Goal: Communication & Community: Answer question/provide support

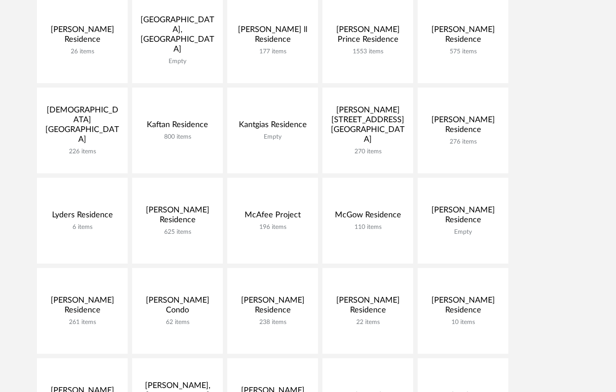
scroll to position [350, 0]
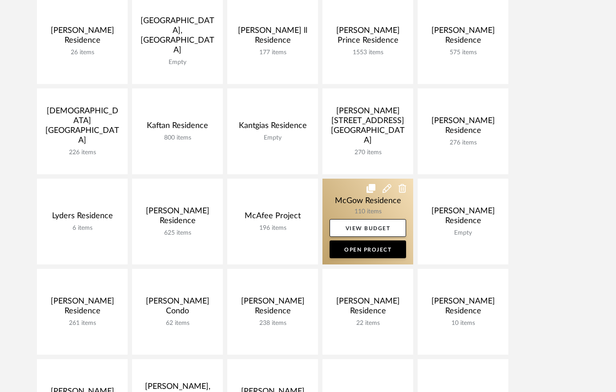
click at [352, 205] on link at bounding box center [368, 222] width 91 height 86
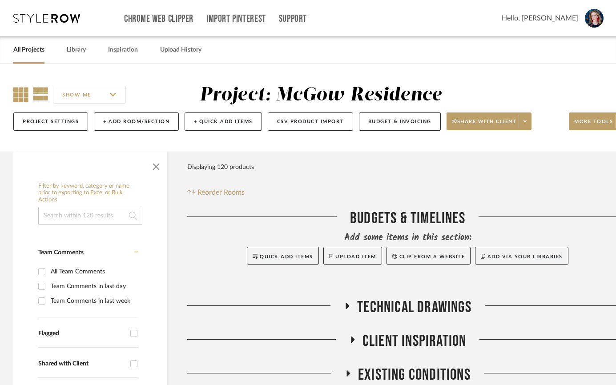
click at [20, 97] on icon at bounding box center [20, 94] width 15 height 15
drag, startPoint x: 155, startPoint y: 163, endPoint x: 152, endPoint y: 173, distance: 10.6
click at [155, 163] on span "button" at bounding box center [155, 164] width 21 height 21
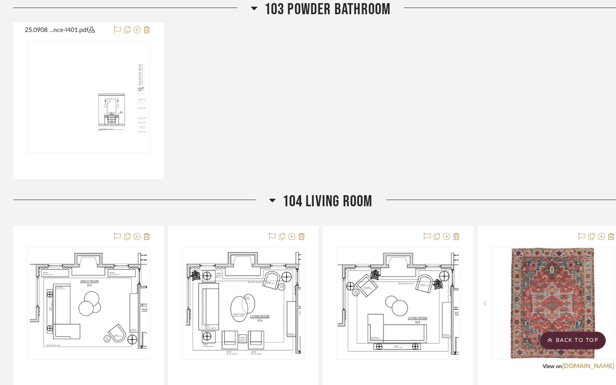
scroll to position [744, 0]
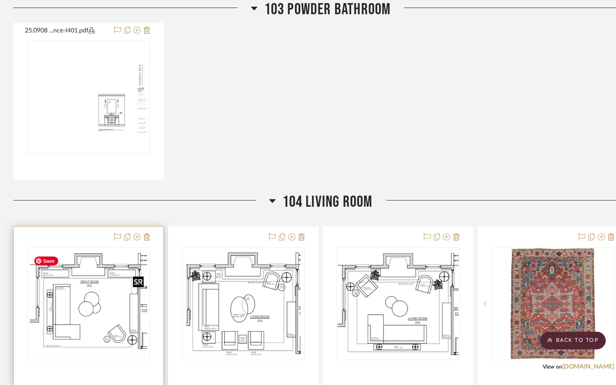
click at [95, 307] on img "0" at bounding box center [88, 303] width 117 height 111
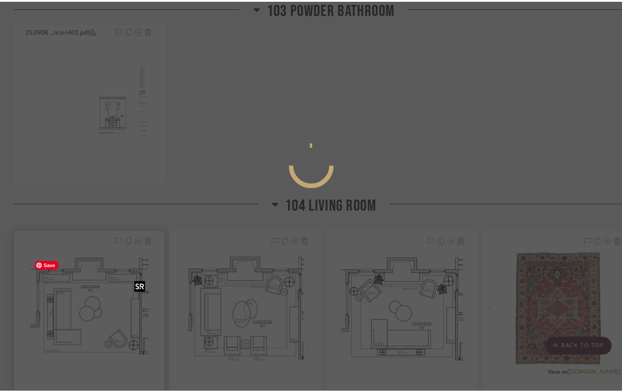
scroll to position [0, 0]
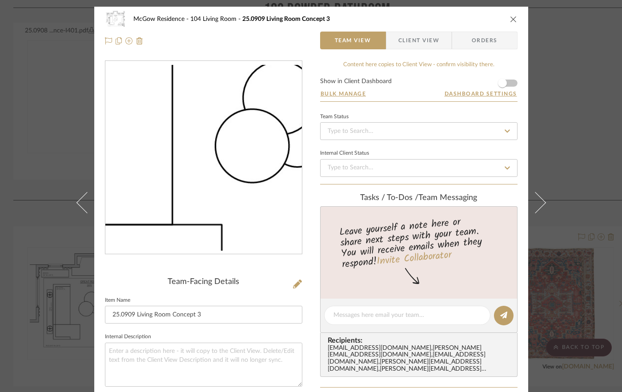
click at [181, 170] on img "0" at bounding box center [203, 158] width 197 height 186
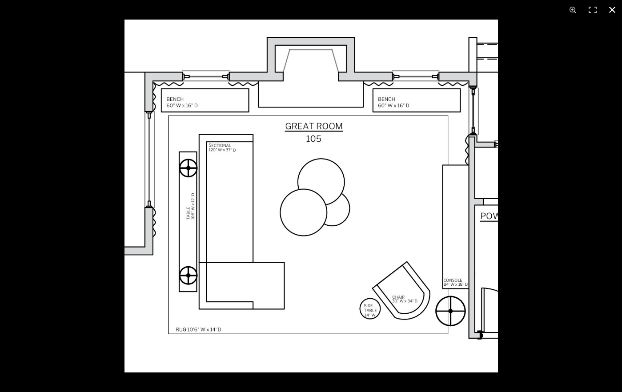
click at [571, 9] on button at bounding box center [613, 10] width 20 height 20
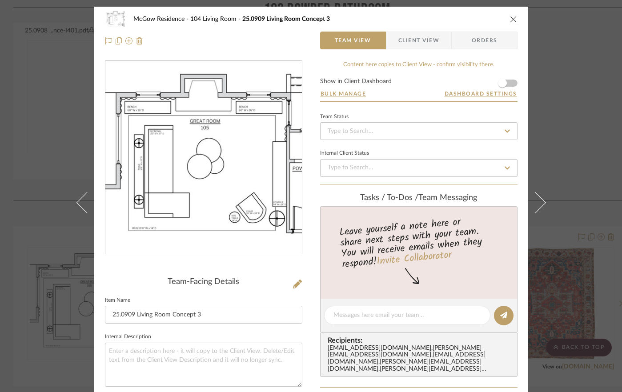
click at [510, 16] on icon "close" at bounding box center [513, 19] width 7 height 7
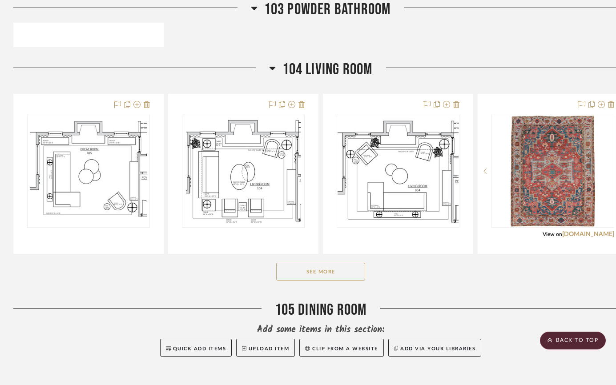
scroll to position [877, 0]
click at [316, 271] on button "See More" at bounding box center [320, 271] width 89 height 18
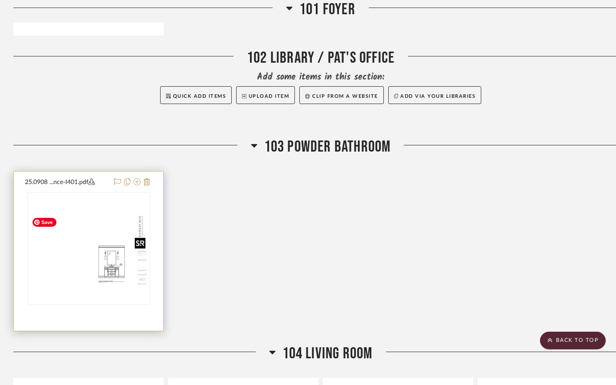
scroll to position [594, 0]
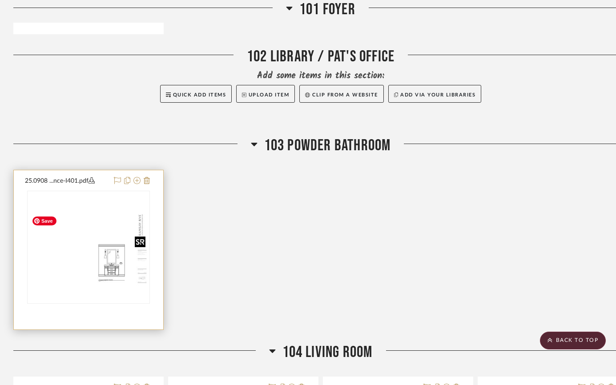
click at [111, 271] on img "0" at bounding box center [88, 248] width 121 height 78
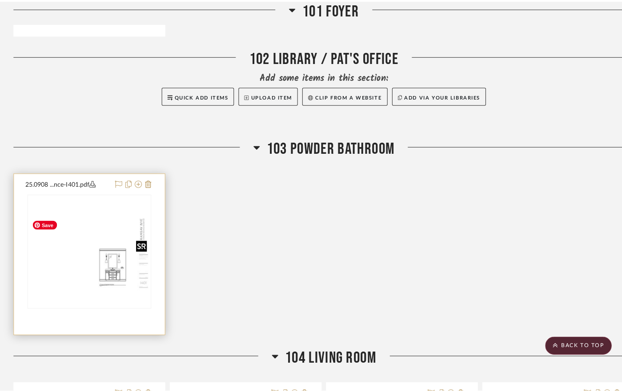
scroll to position [0, 0]
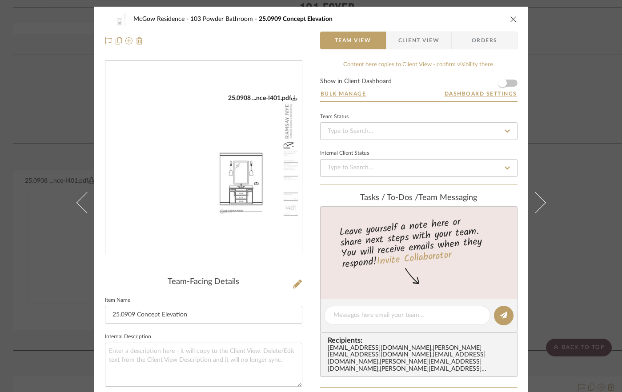
click at [215, 206] on img "0" at bounding box center [203, 157] width 197 height 127
click at [510, 19] on icon "close" at bounding box center [513, 19] width 7 height 7
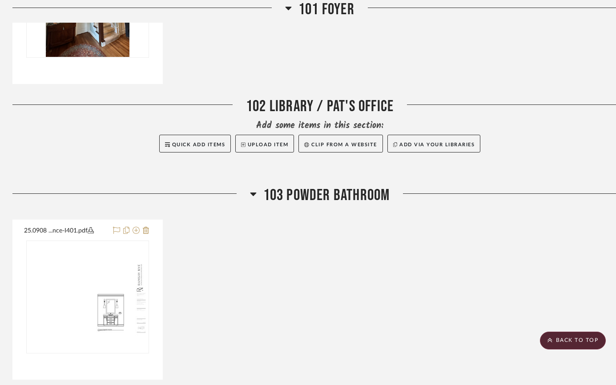
scroll to position [0, 1]
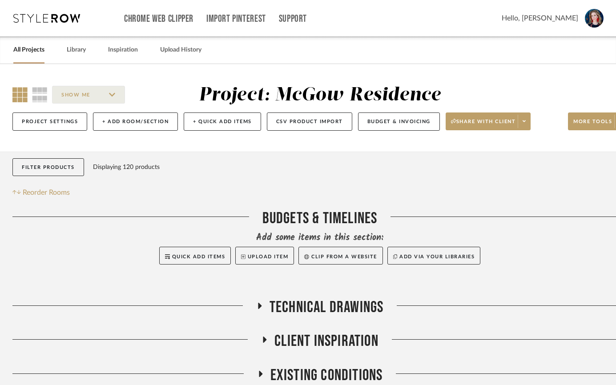
click at [26, 52] on link "All Projects" at bounding box center [28, 50] width 31 height 12
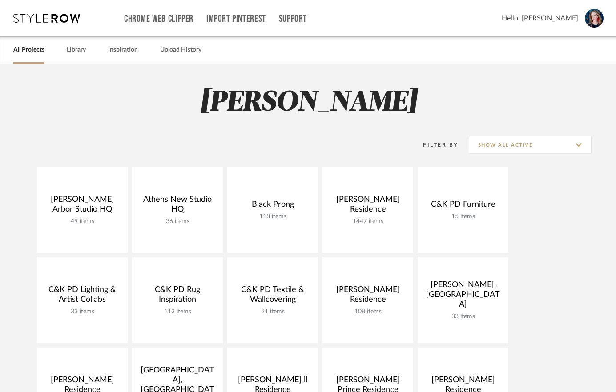
scroll to position [466, 0]
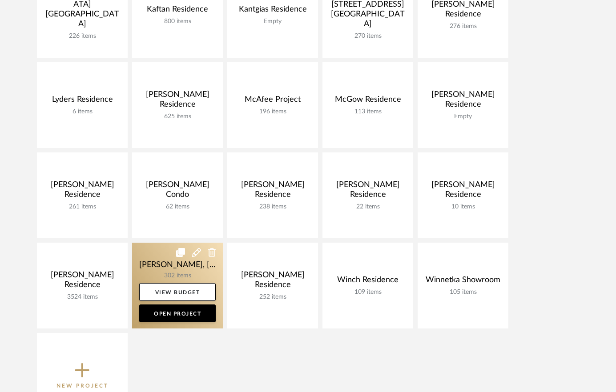
click at [151, 264] on link at bounding box center [177, 286] width 91 height 86
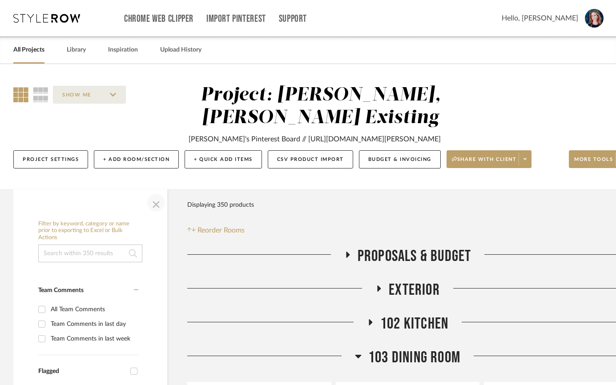
drag, startPoint x: 159, startPoint y: 202, endPoint x: 164, endPoint y: 204, distance: 5.1
click at [159, 202] on span "button" at bounding box center [155, 202] width 21 height 21
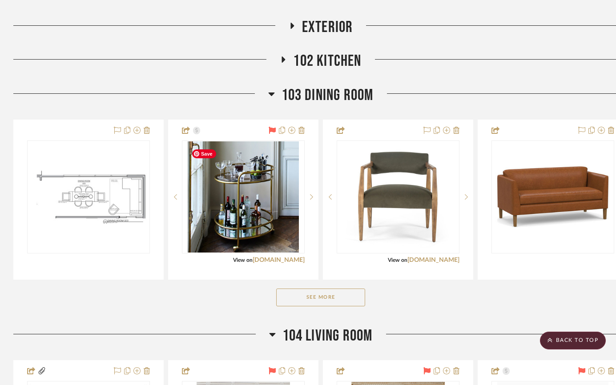
scroll to position [320, 0]
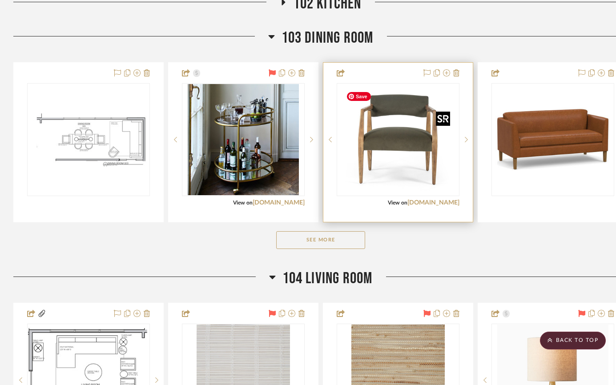
click at [0, 0] on img at bounding box center [0, 0] width 0 height 0
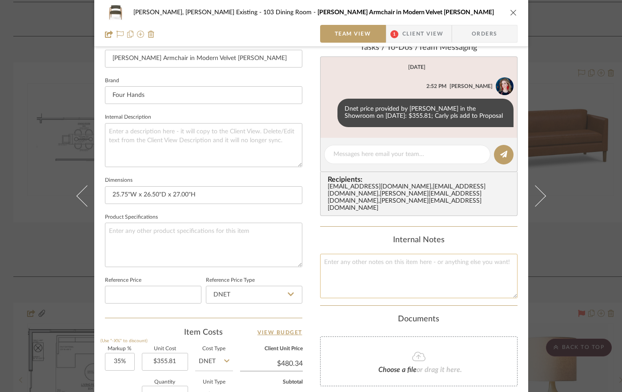
scroll to position [262, 0]
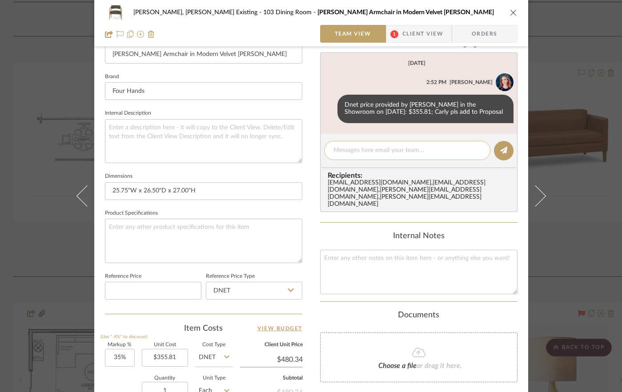
click at [380, 153] on textarea at bounding box center [408, 150] width 148 height 9
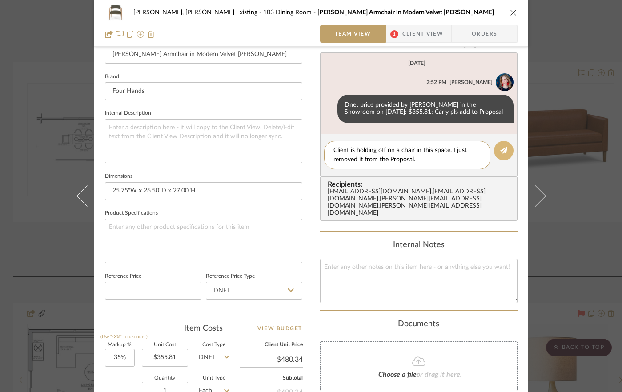
type textarea "Client is holding off on a chair in this space. I just removed it from the Prop…"
click at [501, 153] on icon at bounding box center [504, 150] width 7 height 7
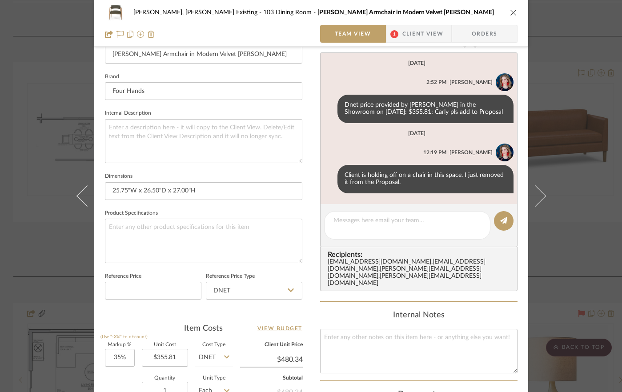
click at [510, 13] on icon "close" at bounding box center [513, 12] width 7 height 7
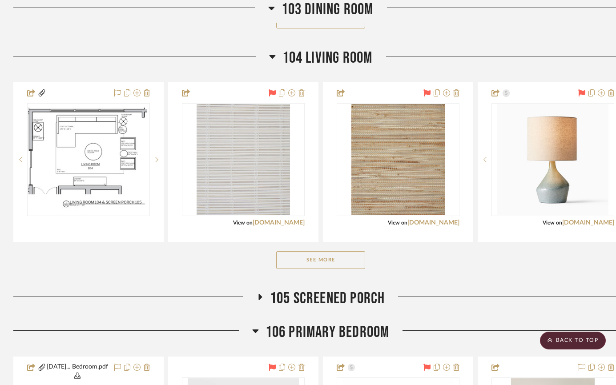
scroll to position [545, 0]
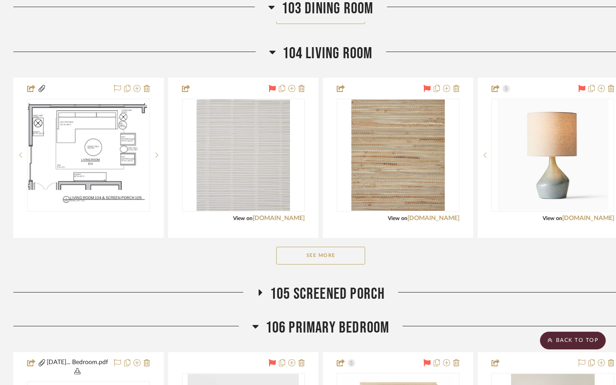
click at [344, 258] on button "See More" at bounding box center [320, 256] width 89 height 18
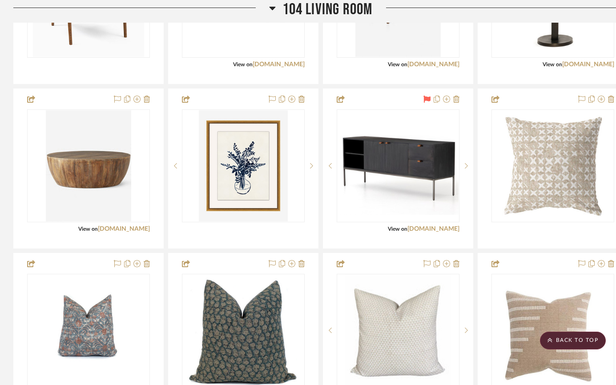
scroll to position [1025, 0]
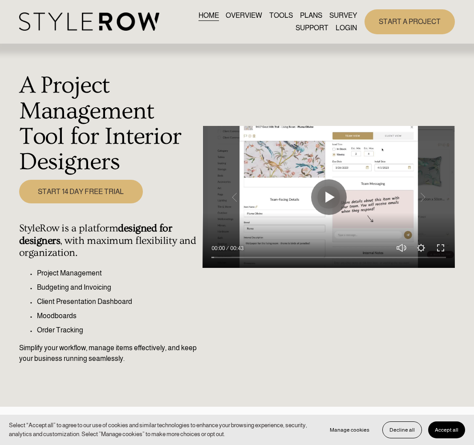
click at [345, 26] on link "LOGIN" at bounding box center [345, 28] width 21 height 12
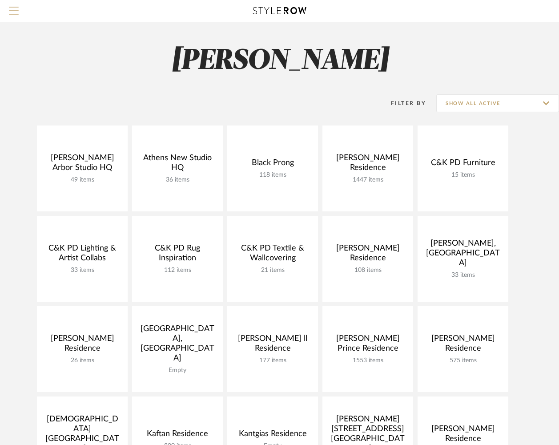
click at [15, 11] on span "Menu" at bounding box center [14, 13] width 10 height 13
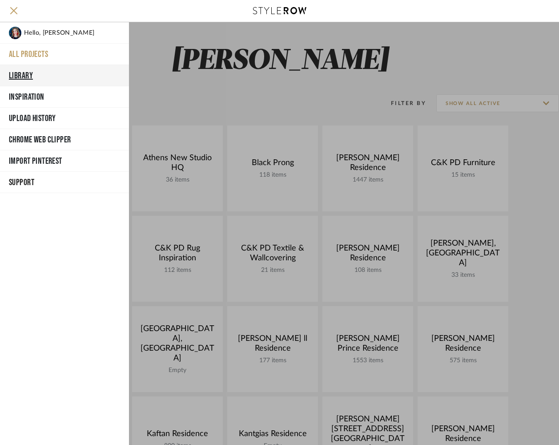
click at [27, 77] on button "Library" at bounding box center [64, 75] width 129 height 21
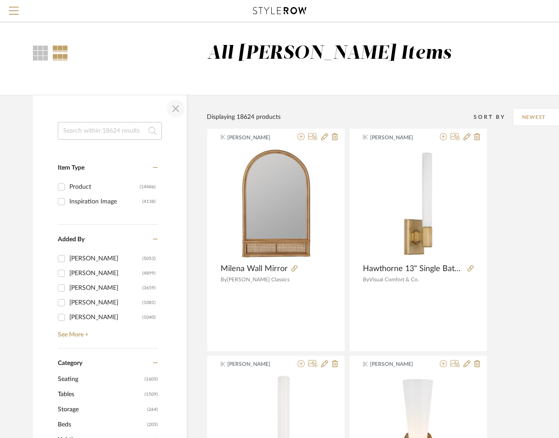
click at [176, 105] on span "button" at bounding box center [175, 108] width 21 height 21
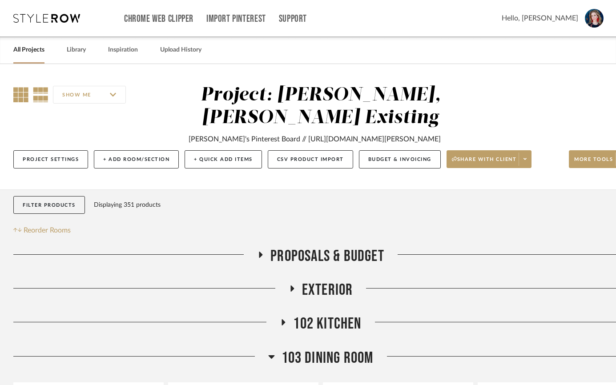
drag, startPoint x: 16, startPoint y: 95, endPoint x: 20, endPoint y: 97, distance: 4.6
click at [15, 95] on icon at bounding box center [20, 94] width 15 height 15
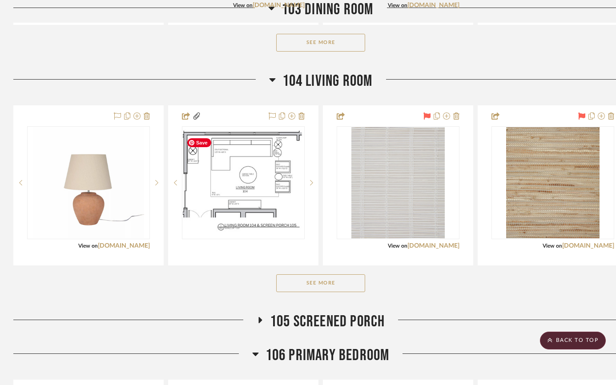
scroll to position [520, 0]
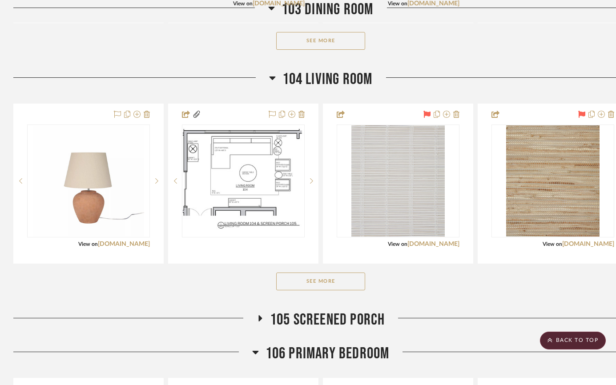
click at [279, 284] on button "See More" at bounding box center [320, 282] width 89 height 18
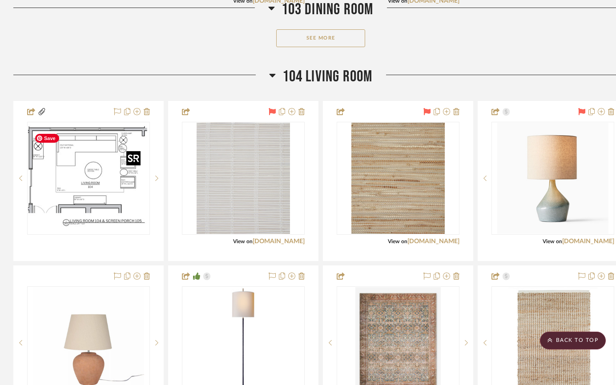
scroll to position [525, 0]
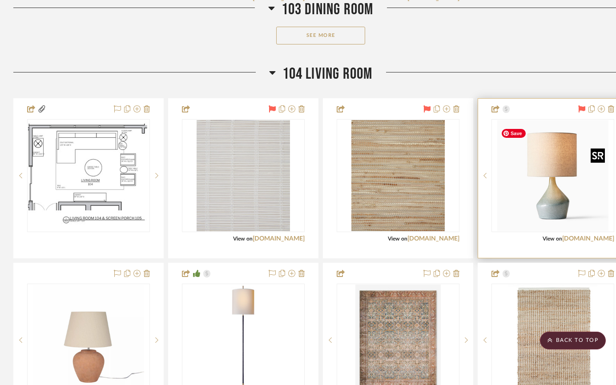
click at [559, 206] on img "0" at bounding box center [552, 175] width 111 height 111
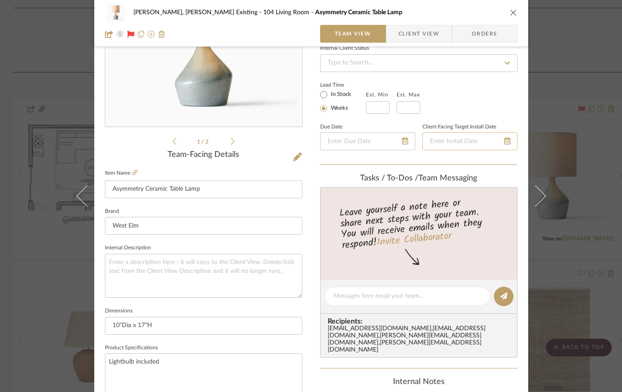
scroll to position [187, 0]
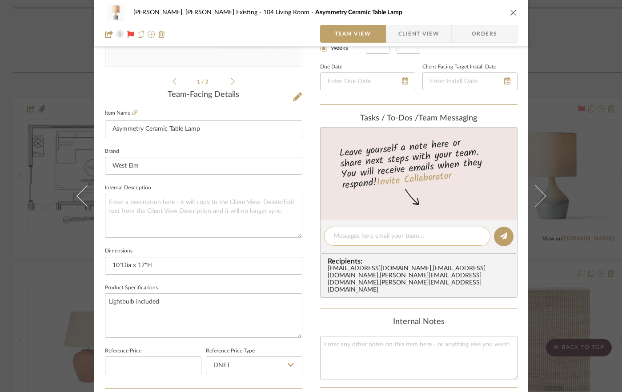
click at [396, 237] on textarea at bounding box center [408, 236] width 148 height 9
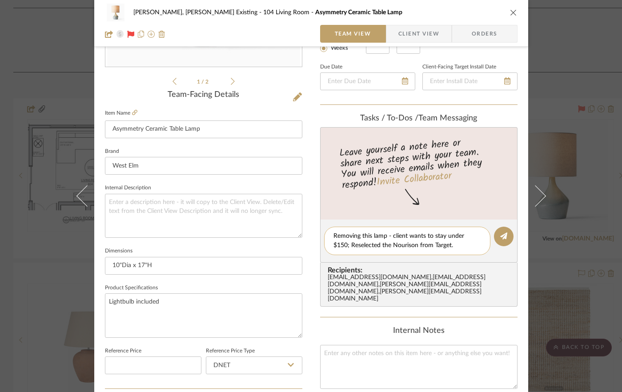
scroll to position [0, 0]
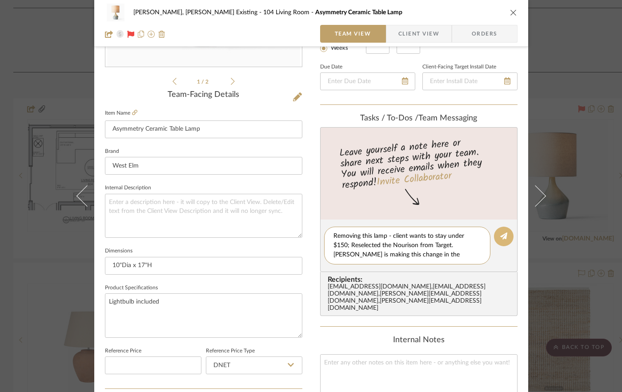
type textarea "Removing this lamp - client wants to stay under $150; Reselected the Nourison f…"
click at [501, 233] on icon at bounding box center [504, 236] width 7 height 7
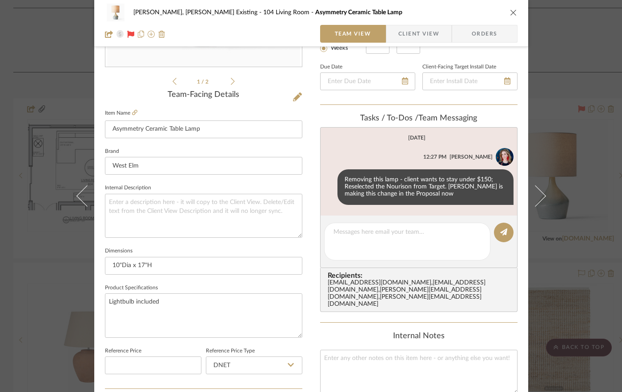
click at [510, 12] on icon "close" at bounding box center [513, 12] width 7 height 7
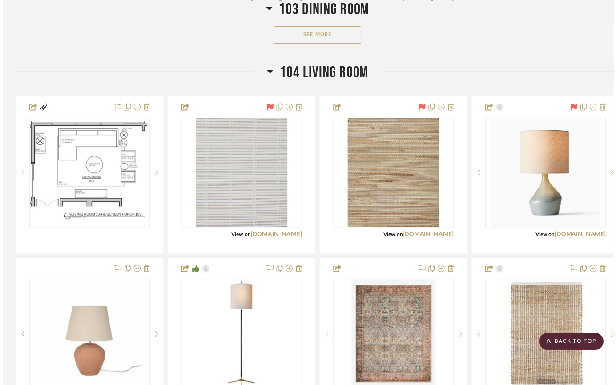
scroll to position [525, 0]
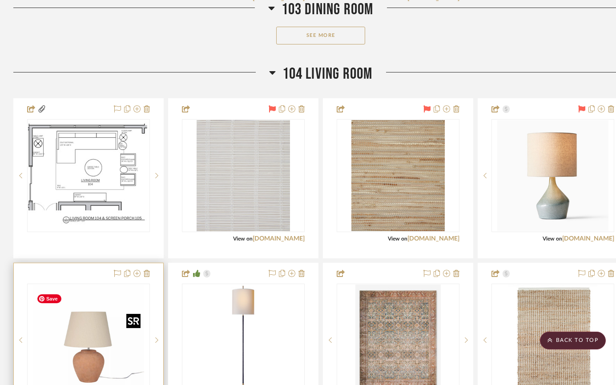
click at [110, 349] on img "0" at bounding box center [88, 340] width 111 height 111
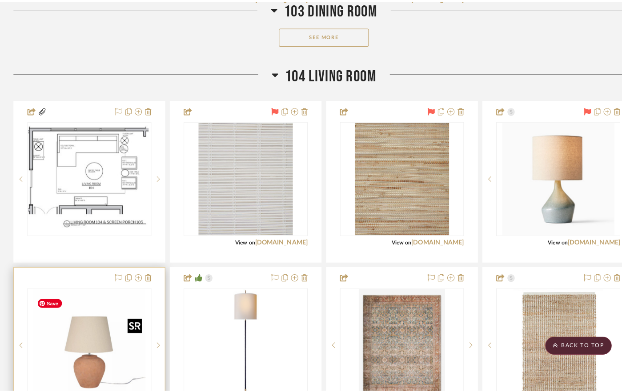
scroll to position [0, 0]
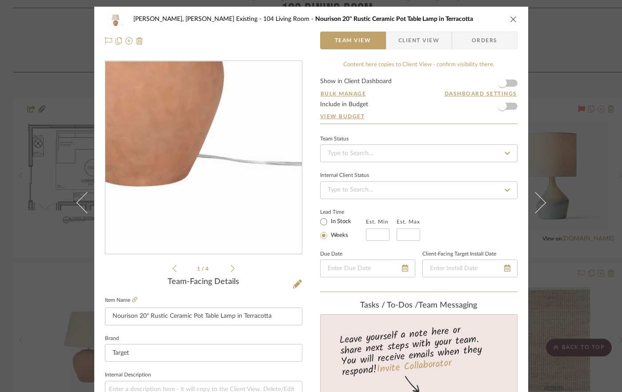
click at [221, 241] on img "0" at bounding box center [203, 157] width 193 height 193
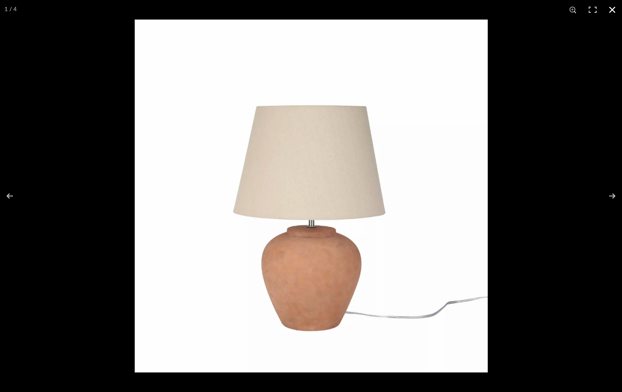
click at [610, 10] on button at bounding box center [613, 10] width 20 height 20
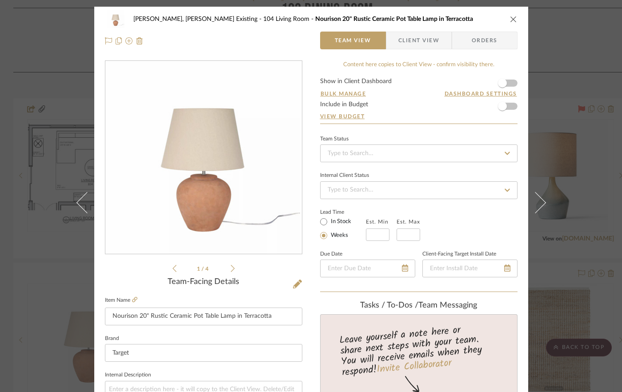
click at [509, 83] on form "Show in Client Dashboard Bulk Manage Dashboard Settings Include in Budget View …" at bounding box center [419, 100] width 198 height 45
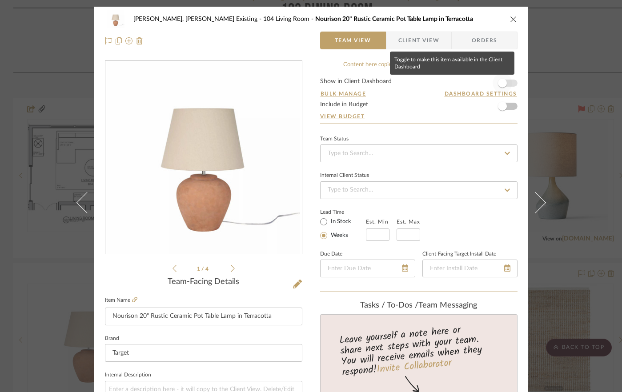
click at [509, 85] on span "button" at bounding box center [503, 83] width 20 height 20
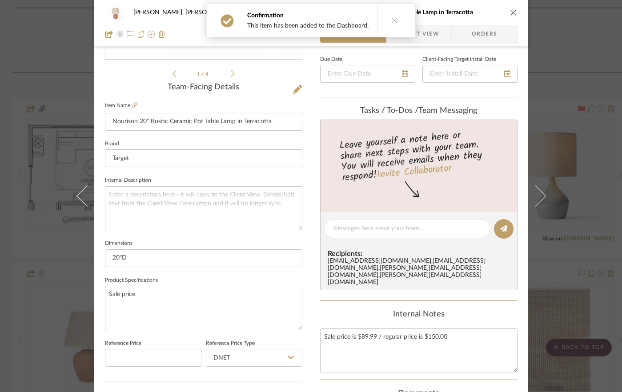
scroll to position [200, 0]
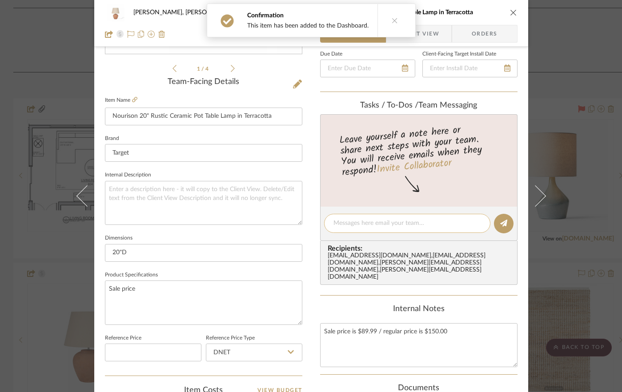
click at [339, 224] on textarea at bounding box center [408, 223] width 148 height 9
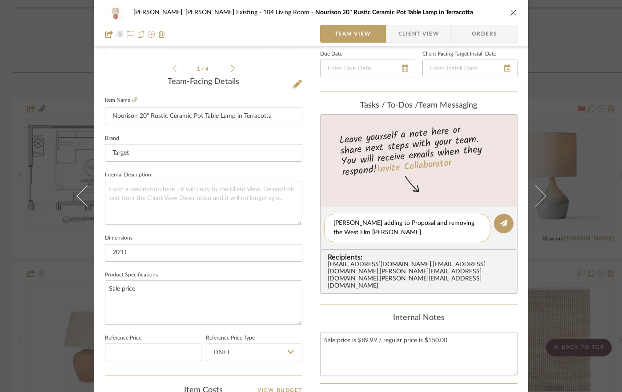
scroll to position [0, 0]
type textarea "Lydia adding to Proposal and removing the West Elm lamp"
click at [501, 220] on icon at bounding box center [504, 223] width 7 height 7
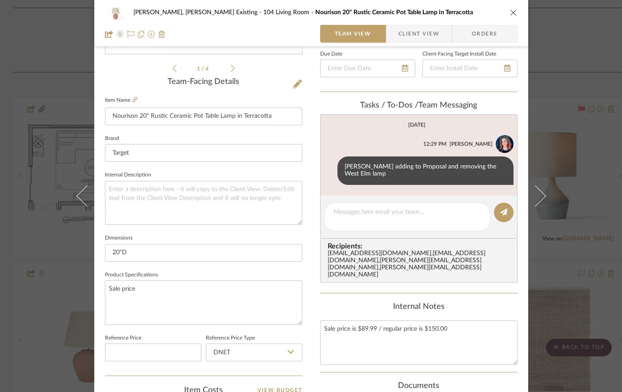
drag, startPoint x: 510, startPoint y: 12, endPoint x: 504, endPoint y: 15, distance: 7.2
click at [510, 12] on icon "close" at bounding box center [513, 12] width 7 height 7
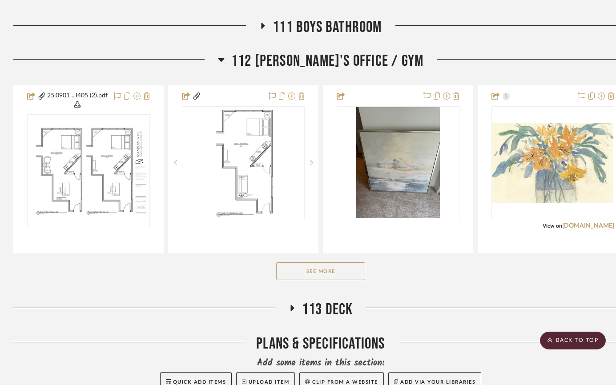
scroll to position [2504, 0]
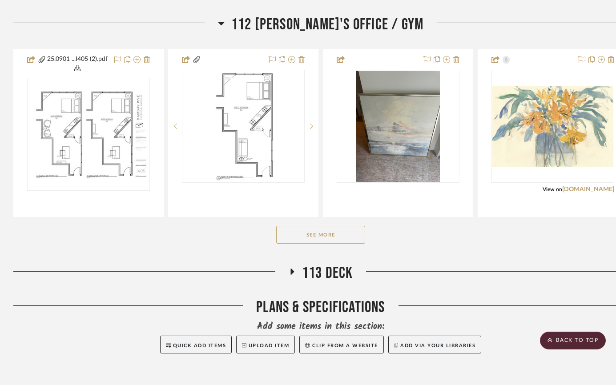
click at [355, 244] on button "See More" at bounding box center [320, 235] width 89 height 18
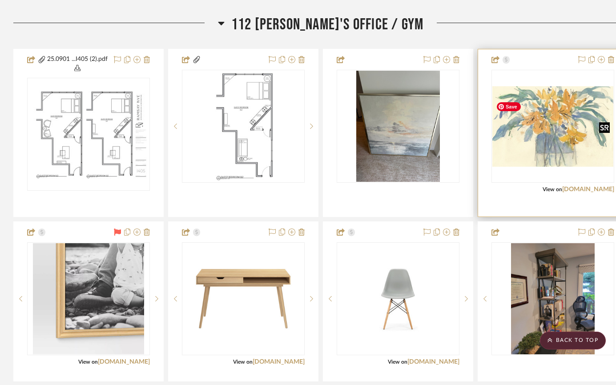
click at [549, 165] on img "0" at bounding box center [553, 126] width 121 height 81
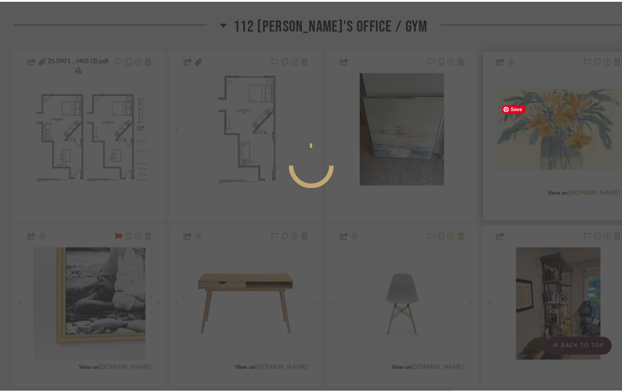
scroll to position [0, 0]
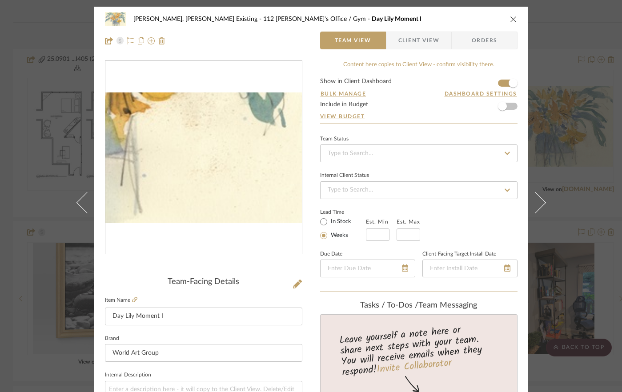
click at [260, 220] on img "0" at bounding box center [203, 158] width 197 height 131
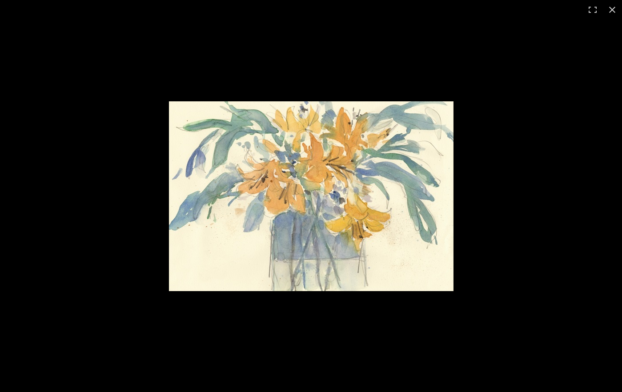
click at [613, 8] on button at bounding box center [613, 10] width 20 height 20
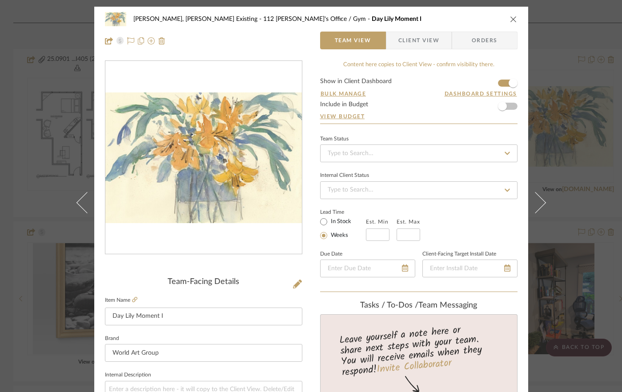
drag, startPoint x: 511, startPoint y: 19, endPoint x: 512, endPoint y: 24, distance: 5.0
click at [511, 19] on icon "close" at bounding box center [513, 19] width 7 height 7
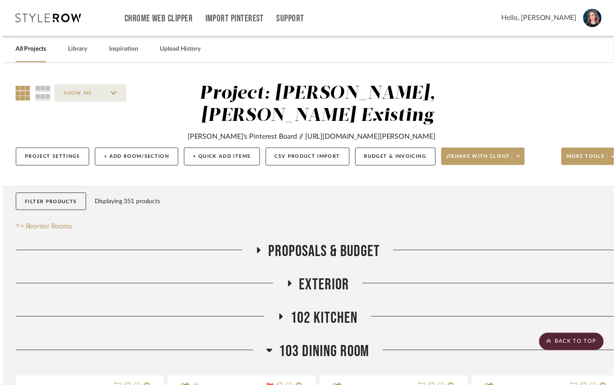
scroll to position [2504, 0]
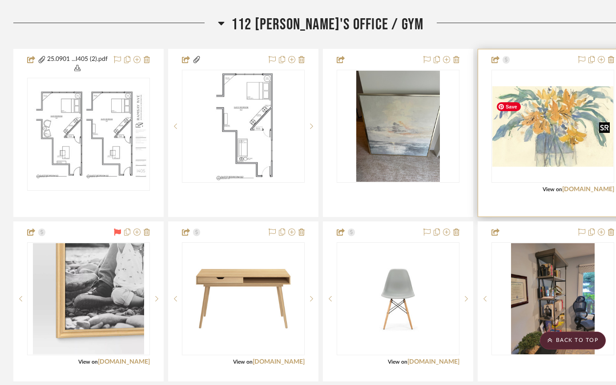
click at [520, 128] on img "0" at bounding box center [553, 126] width 121 height 81
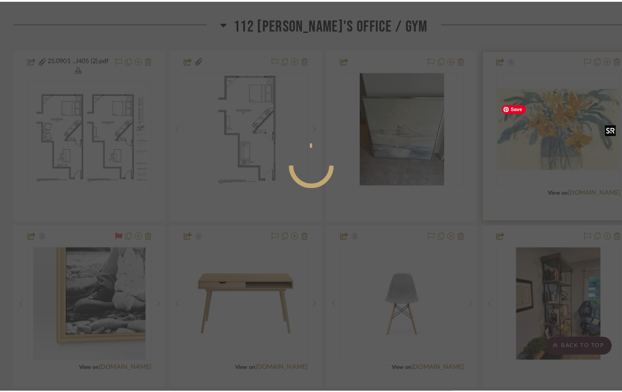
scroll to position [0, 0]
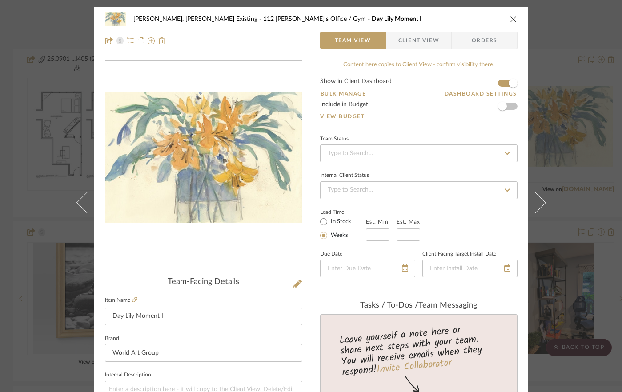
drag, startPoint x: 510, startPoint y: 19, endPoint x: 620, endPoint y: 87, distance: 129.1
click at [510, 18] on icon "close" at bounding box center [513, 19] width 7 height 7
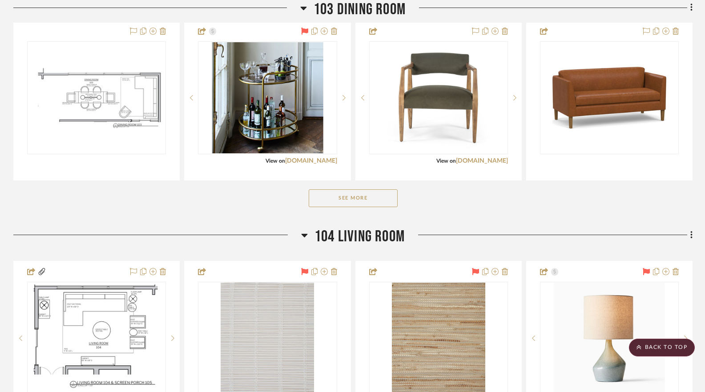
scroll to position [362, 0]
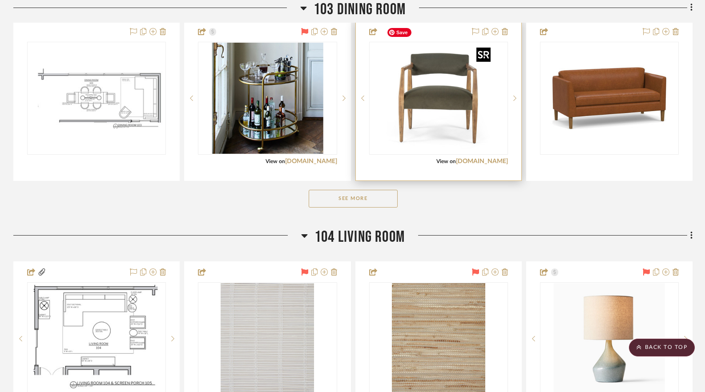
click at [0, 0] on img at bounding box center [0, 0] width 0 height 0
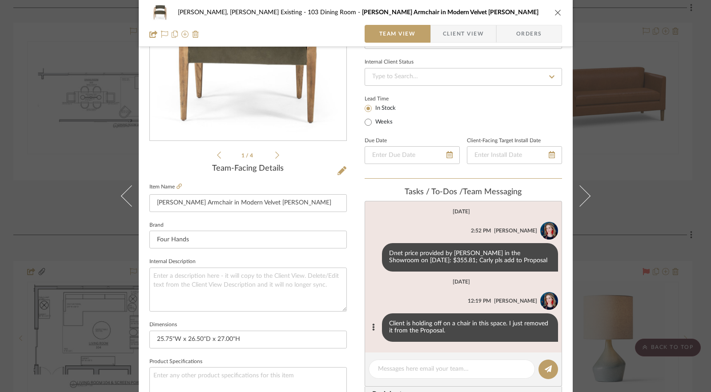
scroll to position [117, 0]
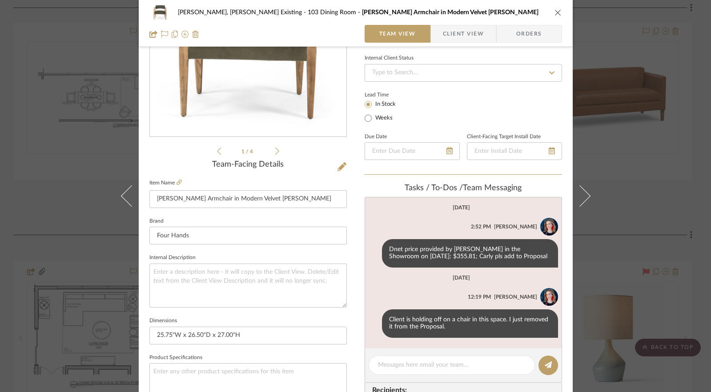
click at [445, 37] on span "Client View" at bounding box center [463, 34] width 41 height 18
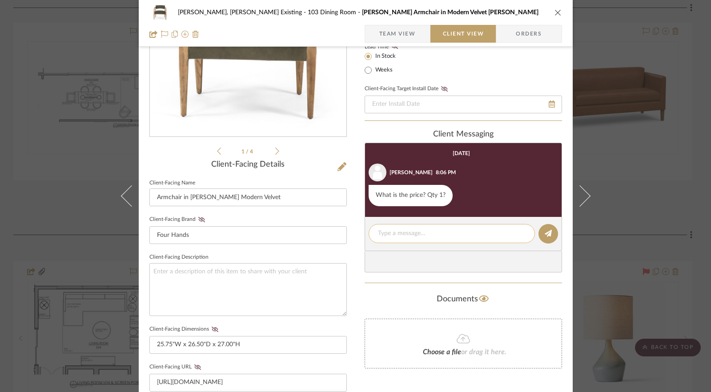
click at [409, 234] on textarea at bounding box center [452, 233] width 148 height 9
paste textarea "480.34"
click at [378, 235] on textarea "480.34" at bounding box center [452, 233] width 148 height 9
click at [406, 236] on textarea "$480.34" at bounding box center [452, 233] width 148 height 9
type textarea "$480.34 before tax and S&H"
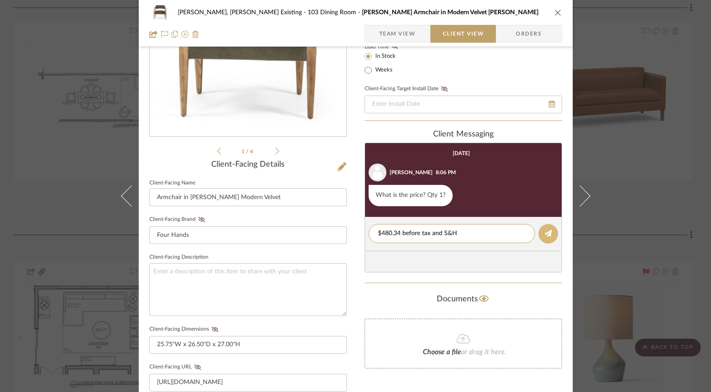
click at [546, 236] on icon at bounding box center [548, 233] width 7 height 7
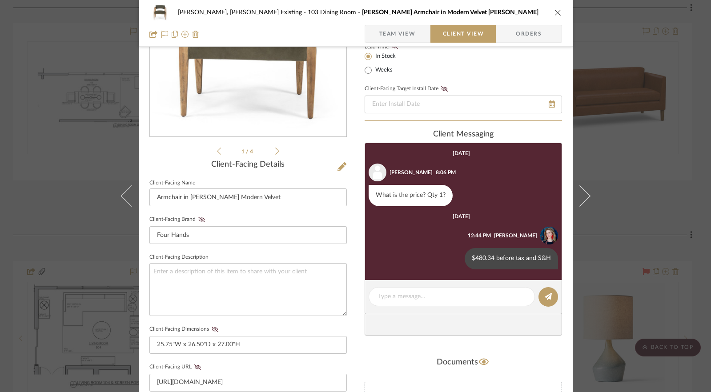
click at [555, 13] on icon "close" at bounding box center [558, 12] width 7 height 7
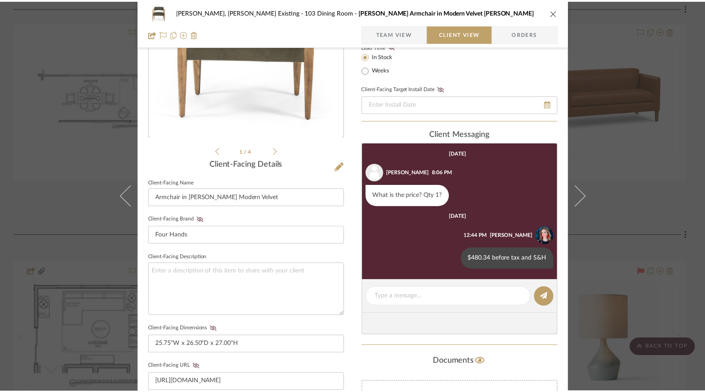
scroll to position [362, 0]
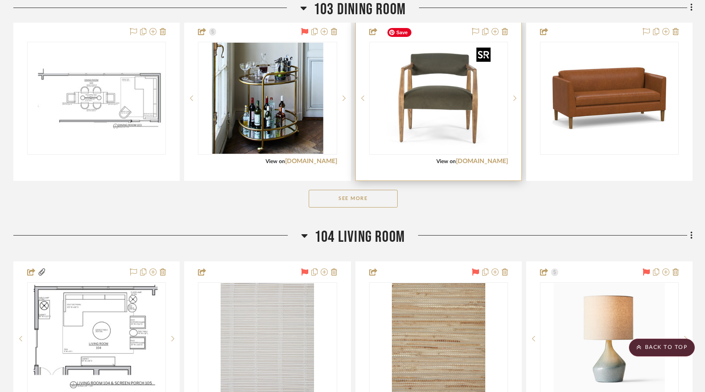
click at [446, 101] on img "0" at bounding box center [438, 98] width 111 height 111
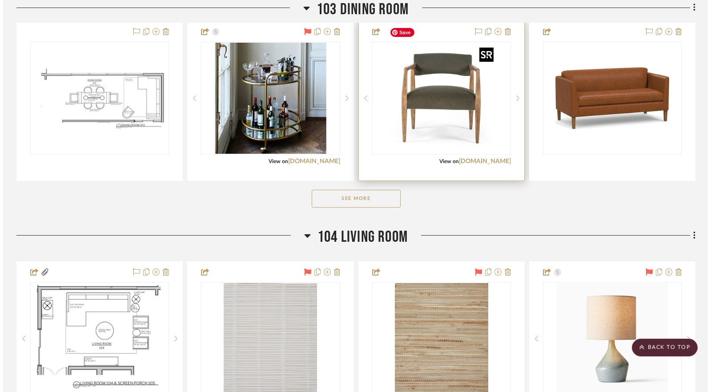
scroll to position [0, 0]
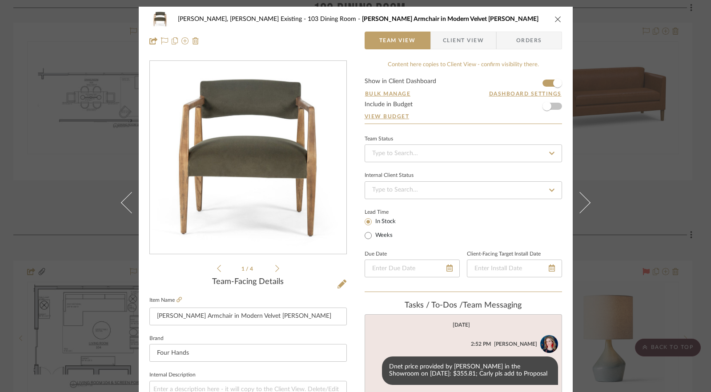
click at [457, 36] on span "Client View" at bounding box center [463, 41] width 41 height 18
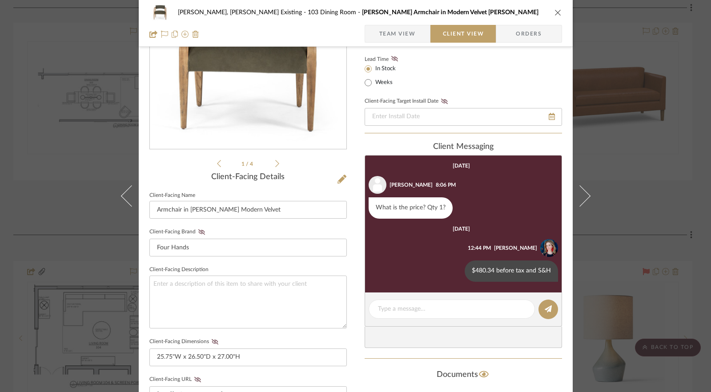
scroll to position [115, 0]
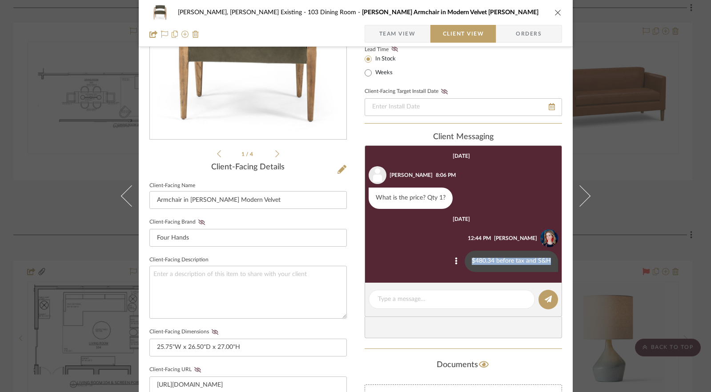
drag, startPoint x: 550, startPoint y: 262, endPoint x: 470, endPoint y: 262, distance: 80.1
click at [470, 262] on div "$480.34 before tax and S&H" at bounding box center [511, 261] width 93 height 21
copy div "$480.34 before tax and S&H"
click at [555, 10] on icon "close" at bounding box center [558, 12] width 7 height 7
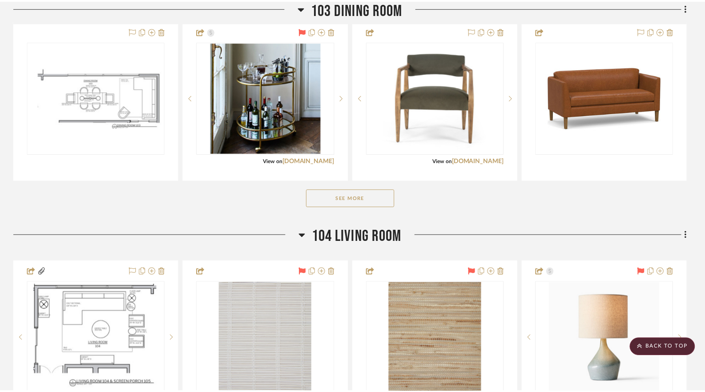
scroll to position [362, 0]
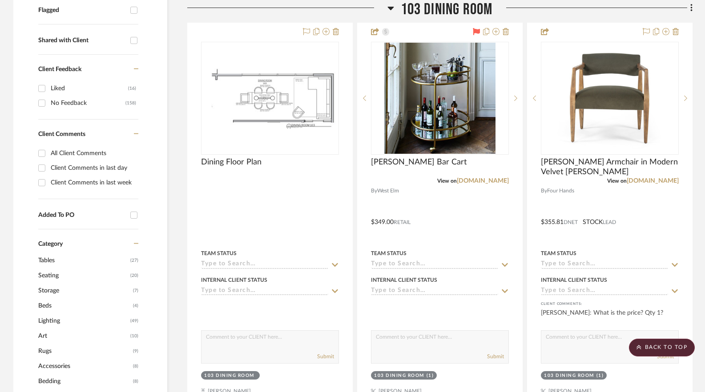
scroll to position [362, 0]
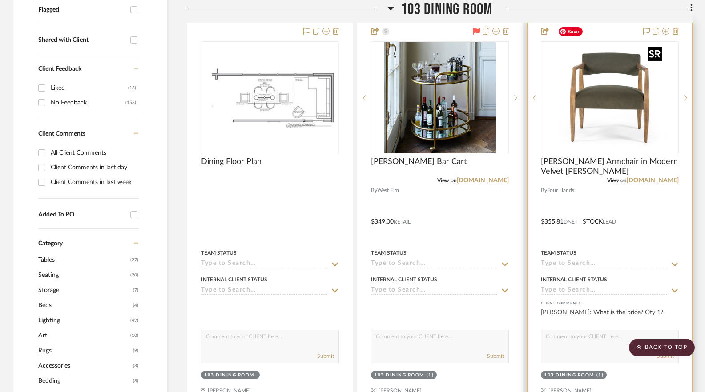
click at [592, 98] on div at bounding box center [610, 97] width 138 height 113
click at [591, 98] on img "0" at bounding box center [609, 97] width 111 height 111
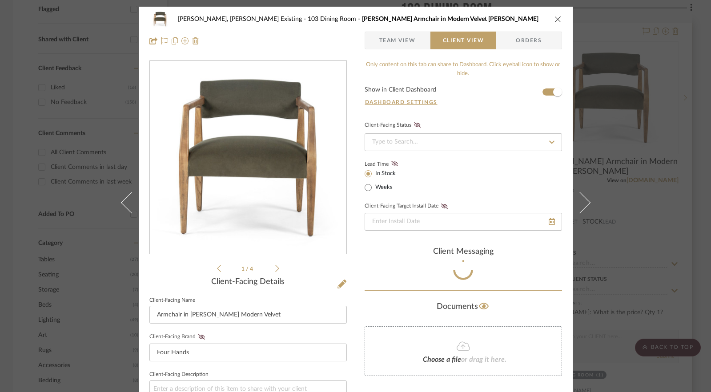
scroll to position [33, 0]
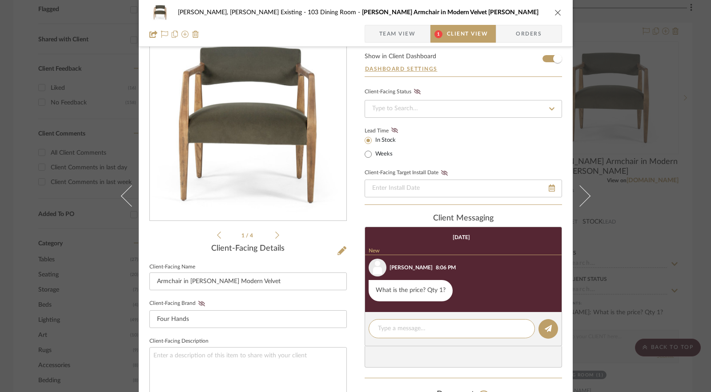
click at [631, 184] on div "[PERSON_NAME], [PERSON_NAME] Existing 103 Dining Room Tyler Armchair in Modern …" at bounding box center [355, 196] width 711 height 392
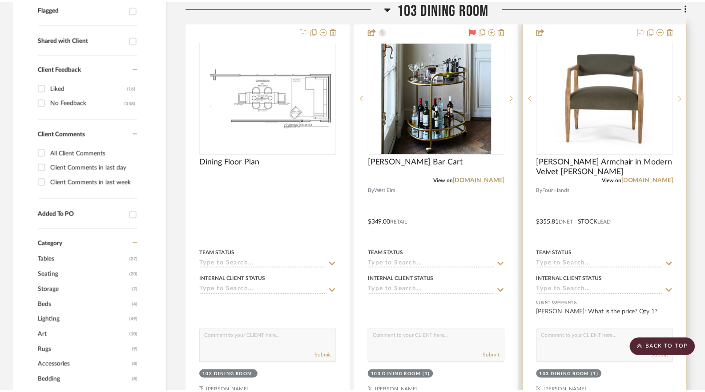
scroll to position [362, 0]
